Goal: Task Accomplishment & Management: Use online tool/utility

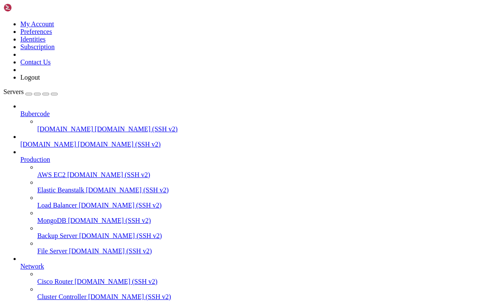
click at [54, 94] on icon "button" at bounding box center [54, 94] width 0 height 0
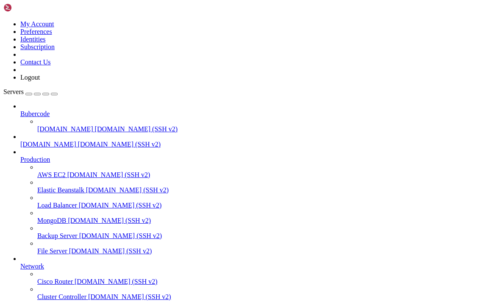
type input "/home/bubercode.co.uk/dev/n8n"
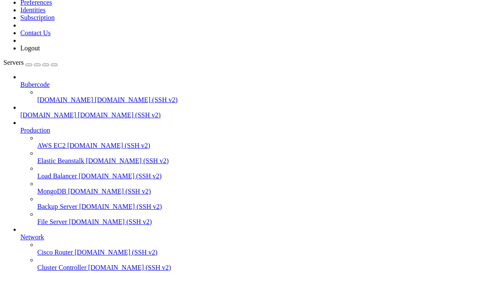
type textarea "<a href="/cf/">Cloudflare Access App Launcher</a>"
type textarea "<br>"
type textarea "<div id="iframe">"
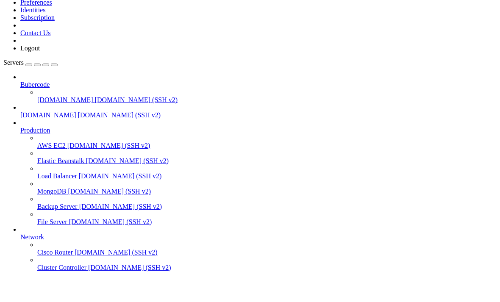
scroll to position [0, 16]
type textarea "<iframe src="https://bubercode.cloudflareaccess.com">"
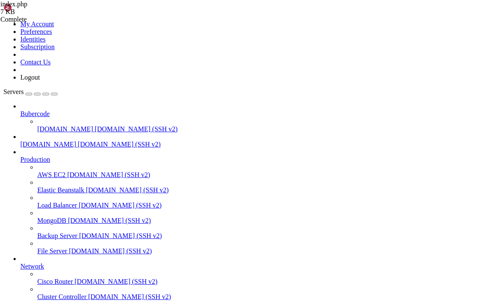
drag, startPoint x: 111, startPoint y: 233, endPoint x: 0, endPoint y: 217, distance: 112.1
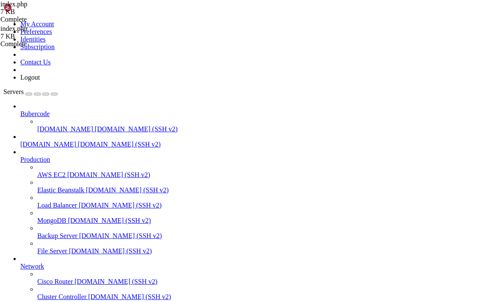
type textarea "<div id="iframe"> <iframe src="https://bubercode.cloudflareaccess.com"></iframe>"
drag, startPoint x: 202, startPoint y: 206, endPoint x: 163, endPoint y: 205, distance: 39.0
type textarea "<a href="/cf/">Cloudflare Access</a>"
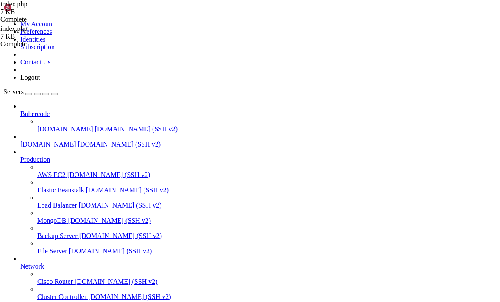
scroll to position [926, 0]
type textarea "<a href="https://portainer.bubercode.co.uk" >Portainer</a>"
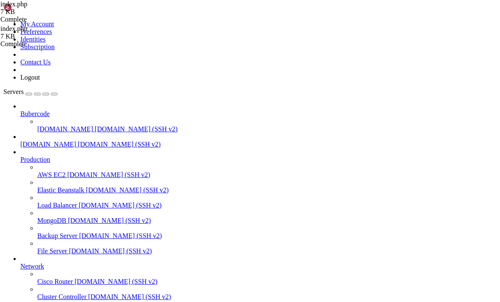
paste textarea "<a href="/cf/">Cloudflare Access</a>"
type textarea "<a href="/cf/">Cloudflare Access</a>"
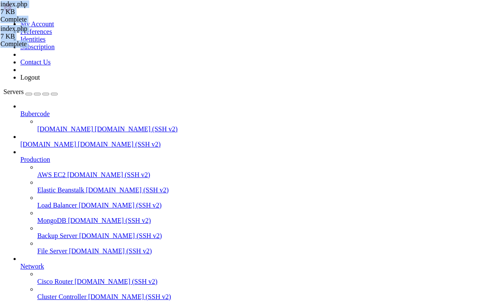
type input "/home/bubercode.co.uk/dev/cf"
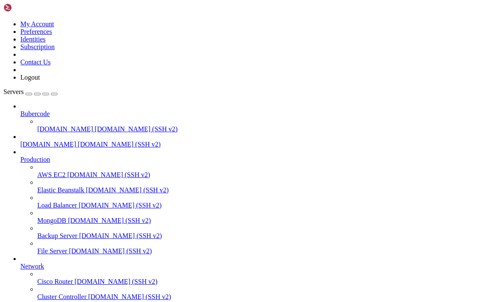
type input "/home/[DOMAIN_NAME]"
click at [54, 94] on icon "button" at bounding box center [54, 94] width 0 height 0
type input "/home/bubercode.co.uk/dev/cf"
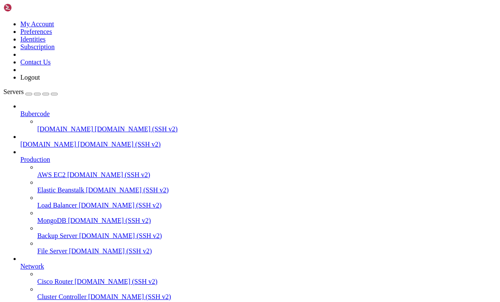
type textarea "</head>"
type textarea "<meta http-equiv="refresh" content="0; url=https://bubercode.cloudflareaccess.c…"
type textarea "<head>"
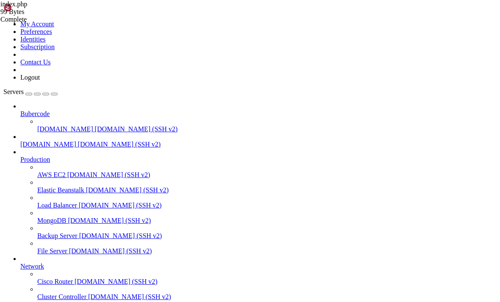
drag, startPoint x: 111, startPoint y: 67, endPoint x: 66, endPoint y: 65, distance: 45.8
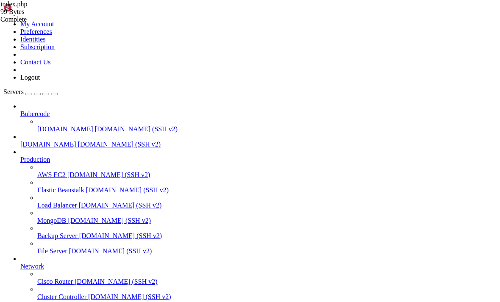
drag, startPoint x: 111, startPoint y: 68, endPoint x: 62, endPoint y: 67, distance: 49.1
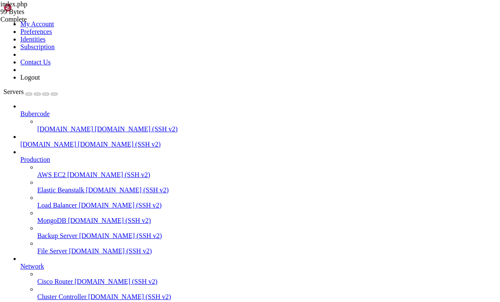
type textarea "<title>Cloudflare Access</title>"
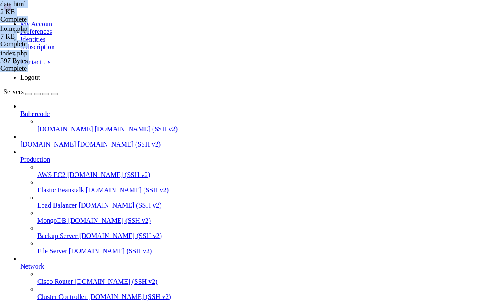
type input "/home/bubercode.co.uk/dev/cf"
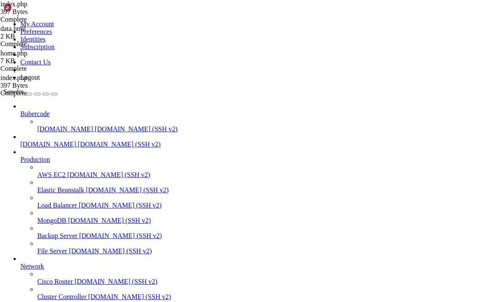
type textarea "<head>"
paste textarea "<meta http-equiv="refresh" content="0; url=https://bubercode.cloudflareaccess.c…"
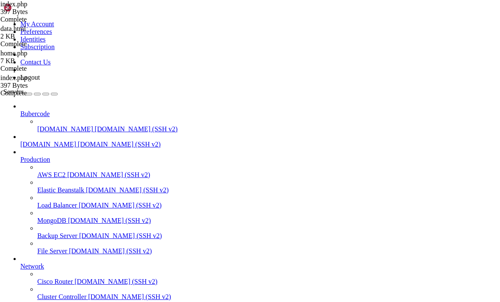
type textarea "<meta http-equiv="refresh" content="0; url=https://bubercode.cloudflareaccess.c…"
